Goal: Information Seeking & Learning: Learn about a topic

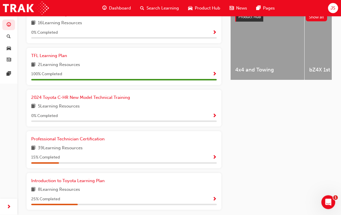
scroll to position [245, 0]
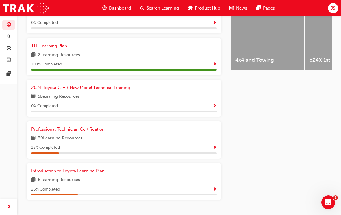
click at [47, 145] on span "15 % Completed" at bounding box center [45, 148] width 29 height 7
click at [45, 135] on span "39 Learning Resources" at bounding box center [60, 138] width 45 height 7
click at [43, 127] on span "Professional Technician Certification" at bounding box center [67, 129] width 73 height 5
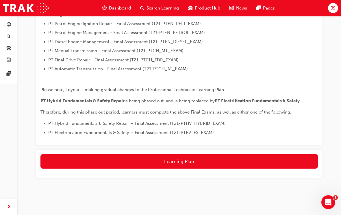
scroll to position [218, 0]
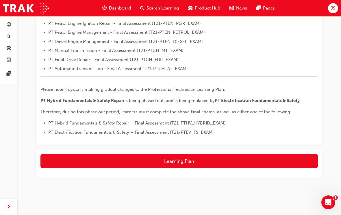
click at [234, 160] on button "Learning Plan" at bounding box center [178, 161] width 277 height 14
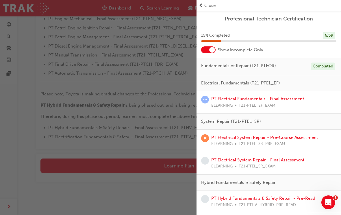
scroll to position [206, 0]
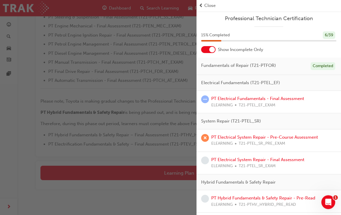
click at [212, 53] on div at bounding box center [208, 49] width 14 height 7
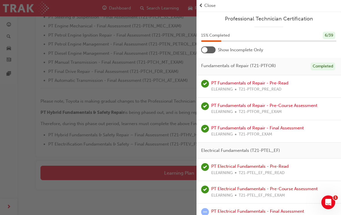
scroll to position [0, 0]
click at [208, 3] on span "Close" at bounding box center [209, 5] width 11 height 7
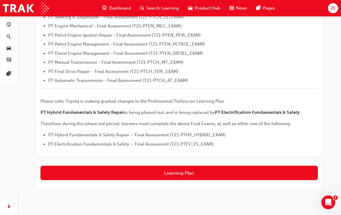
click at [222, 171] on button "Learning Plan" at bounding box center [178, 173] width 277 height 14
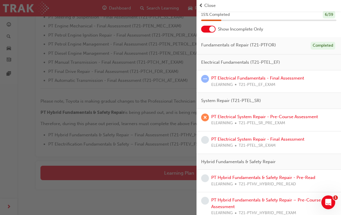
scroll to position [27, 0]
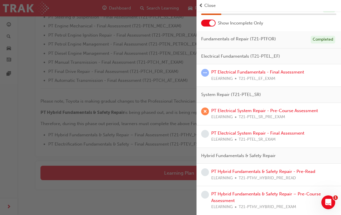
click at [286, 132] on link "PT Electrical System Repair - Final Assessment" at bounding box center [257, 133] width 93 height 5
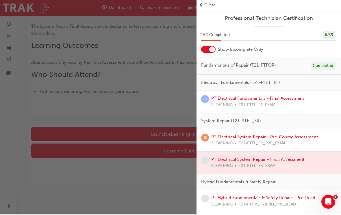
scroll to position [88, 0]
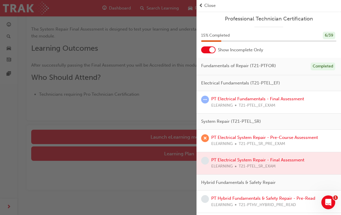
click at [167, 136] on div "button" at bounding box center [98, 107] width 196 height 215
click at [208, 5] on span "Close" at bounding box center [209, 5] width 11 height 7
click at [210, 5] on span "Close" at bounding box center [209, 5] width 11 height 7
click at [214, 3] on span "Close" at bounding box center [209, 5] width 11 height 7
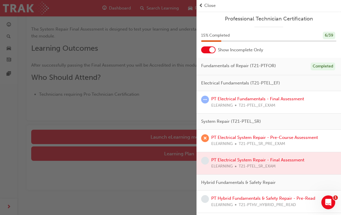
click at [214, 3] on span "Close" at bounding box center [209, 5] width 11 height 7
click at [214, 4] on span "Close" at bounding box center [209, 5] width 11 height 7
click at [214, 3] on span "Close" at bounding box center [209, 5] width 11 height 7
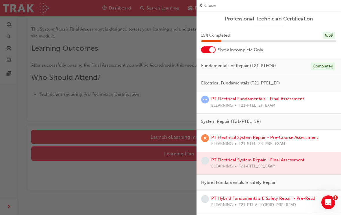
click at [211, 3] on span "Close" at bounding box center [209, 5] width 11 height 7
click at [210, 2] on div "Close" at bounding box center [268, 5] width 144 height 11
click at [212, 4] on span "Close" at bounding box center [209, 5] width 11 height 7
click at [213, 4] on span "Close" at bounding box center [209, 5] width 11 height 7
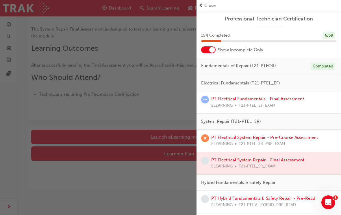
click at [213, 4] on span "Close" at bounding box center [209, 5] width 11 height 7
click at [215, 4] on span "Close" at bounding box center [209, 5] width 11 height 7
click at [48, 108] on div "button" at bounding box center [98, 107] width 196 height 215
click at [41, 147] on div "button" at bounding box center [98, 107] width 196 height 215
click at [23, 112] on div "button" at bounding box center [98, 107] width 196 height 215
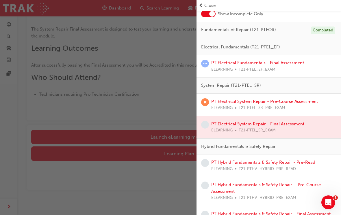
scroll to position [38, 0]
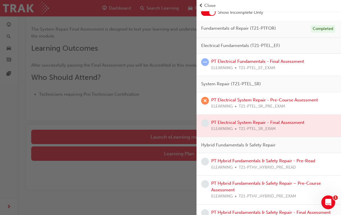
click at [279, 122] on div at bounding box center [268, 126] width 144 height 22
click at [293, 101] on link "PT Electrical System Repair - Pre-Course Assessment" at bounding box center [264, 100] width 107 height 5
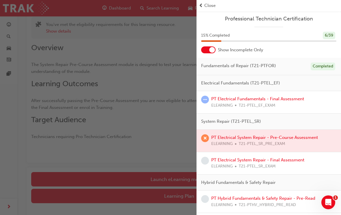
scroll to position [0, 0]
click at [273, 157] on link "PT Electrical System Repair - Final Assessment" at bounding box center [257, 159] width 93 height 5
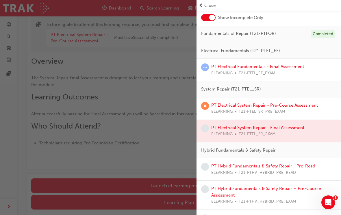
scroll to position [22, 0]
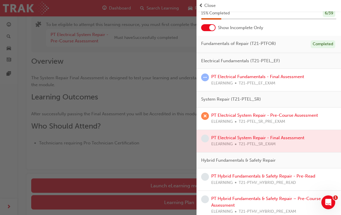
click at [305, 114] on link "PT Electrical System Repair - Pre-Course Assessment" at bounding box center [264, 115] width 107 height 5
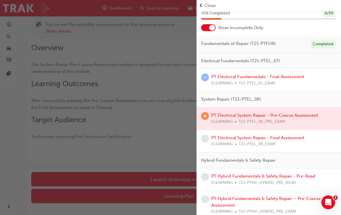
click at [161, 137] on div "button" at bounding box center [98, 107] width 196 height 215
click at [204, 4] on span "Close" at bounding box center [209, 5] width 11 height 7
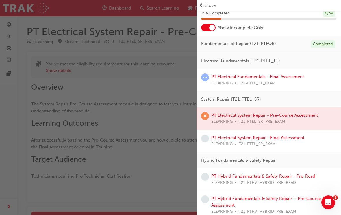
click at [212, 3] on span "Close" at bounding box center [209, 5] width 11 height 7
click at [208, 3] on span "Close" at bounding box center [209, 5] width 11 height 7
click at [207, 2] on span "Close" at bounding box center [209, 5] width 11 height 7
click at [206, 1] on div "Close" at bounding box center [268, 5] width 144 height 11
click at [207, 2] on span "Close" at bounding box center [209, 5] width 11 height 7
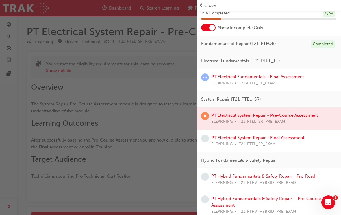
click at [206, 2] on span "Close" at bounding box center [209, 5] width 11 height 7
click at [205, 3] on span "Close" at bounding box center [209, 5] width 11 height 7
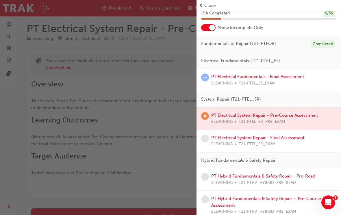
scroll to position [3, 0]
click at [207, 25] on div at bounding box center [208, 27] width 14 height 7
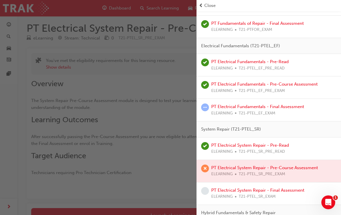
scroll to position [107, 0]
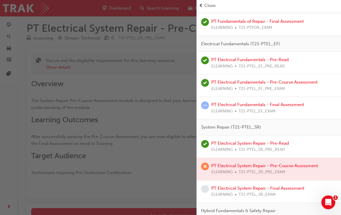
click at [278, 102] on link "PT Electrical Fundamentals - Final Assessment" at bounding box center [257, 104] width 93 height 5
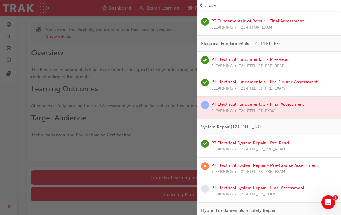
scroll to position [33, 0]
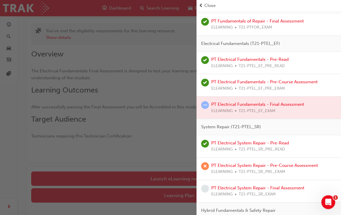
click at [179, 176] on div "button" at bounding box center [98, 107] width 196 height 215
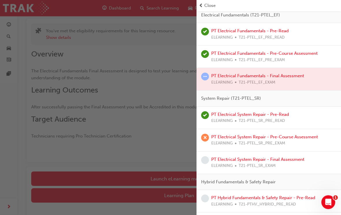
scroll to position [137, 0]
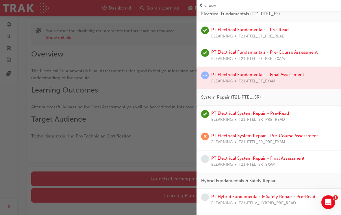
click at [303, 134] on link "PT Electrical System Repair - Pre-Course Assessment" at bounding box center [264, 136] width 107 height 5
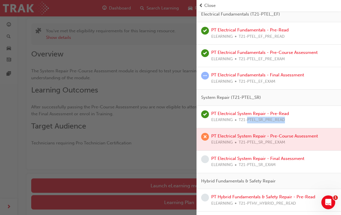
click at [303, 133] on div at bounding box center [268, 139] width 144 height 22
click at [266, 158] on link "PT Electrical System Repair - Final Assessment" at bounding box center [257, 158] width 93 height 5
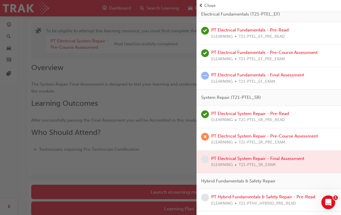
click at [286, 134] on link "PT Electrical System Repair - Pre-Course Assessment" at bounding box center [264, 136] width 107 height 5
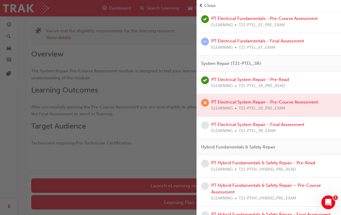
scroll to position [170, 0]
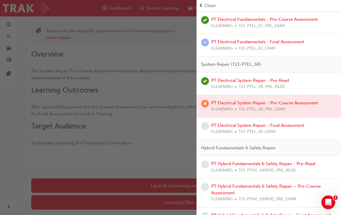
click at [277, 100] on div at bounding box center [268, 106] width 144 height 22
click at [209, 2] on span "Close" at bounding box center [209, 5] width 11 height 7
click at [203, 4] on div "Close" at bounding box center [269, 5] width 140 height 7
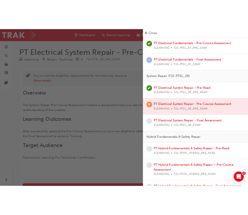
scroll to position [42, 0]
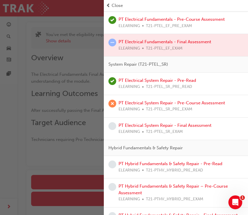
scroll to position [36, 0]
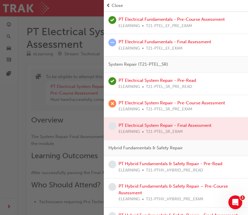
scroll to position [69, 0]
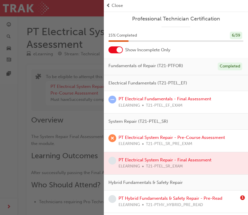
click at [50, 53] on div "button" at bounding box center [52, 107] width 104 height 215
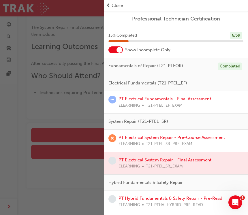
click at [50, 53] on div "button" at bounding box center [52, 107] width 104 height 215
click at [77, 132] on div "button" at bounding box center [52, 107] width 104 height 215
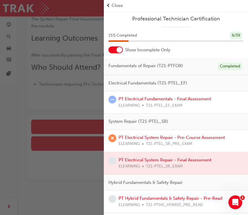
scroll to position [118, 0]
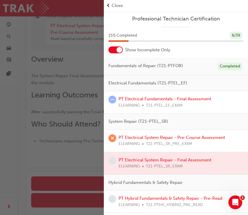
scroll to position [118, 0]
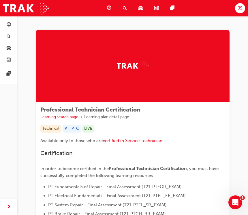
click at [240, 11] on div "JS" at bounding box center [240, 8] width 10 height 10
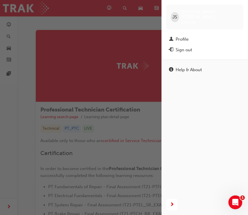
click at [191, 47] on div "Sign out" at bounding box center [184, 50] width 16 height 7
